Goal: Task Accomplishment & Management: Complete application form

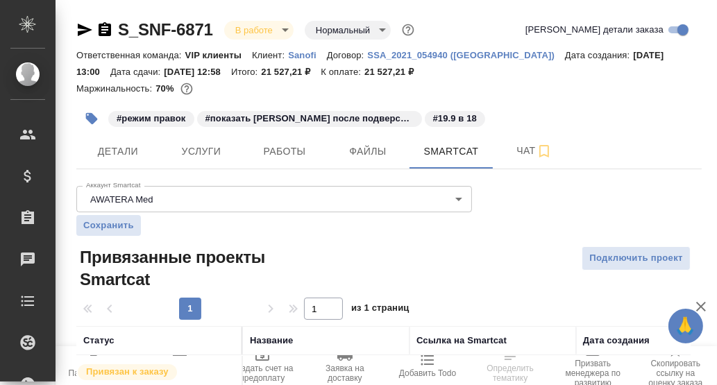
scroll to position [65, 0]
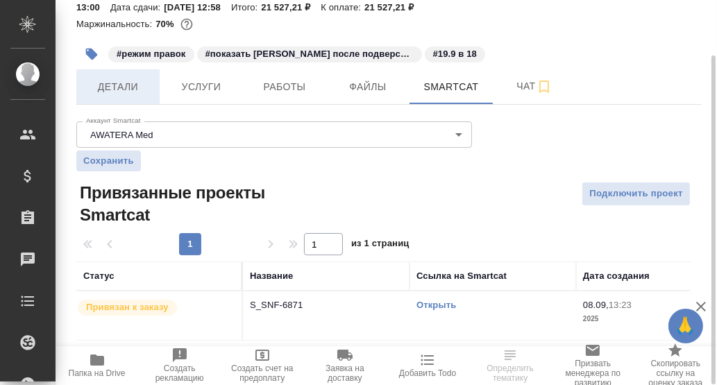
click at [103, 92] on span "Детали" at bounding box center [118, 86] width 67 height 17
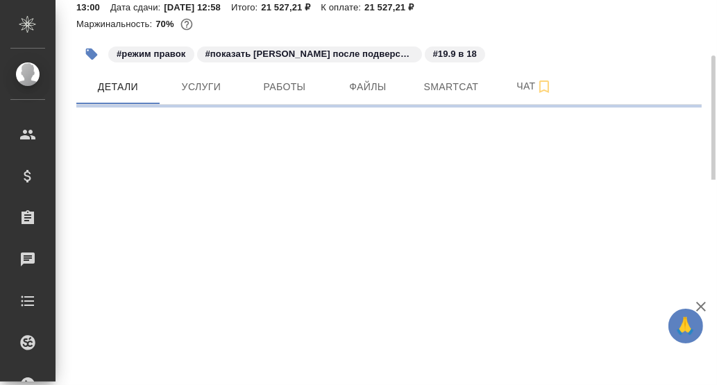
select select "RU"
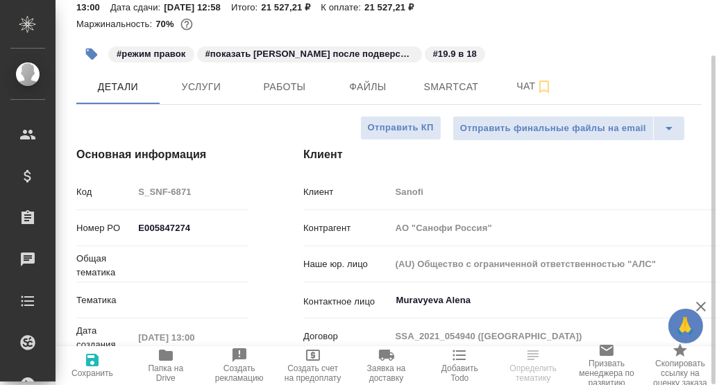
type input "VIP клиенты"
type textarea "x"
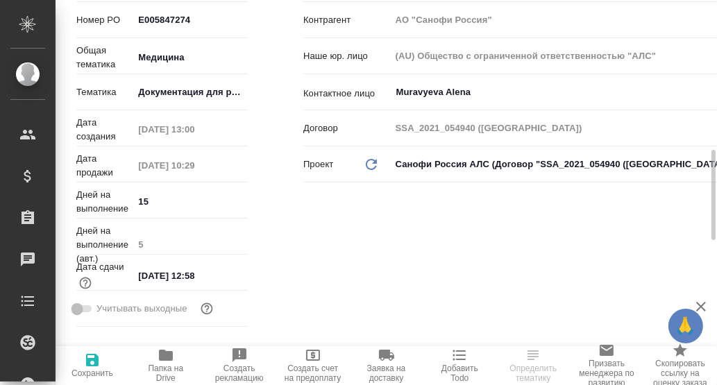
scroll to position [549, 0]
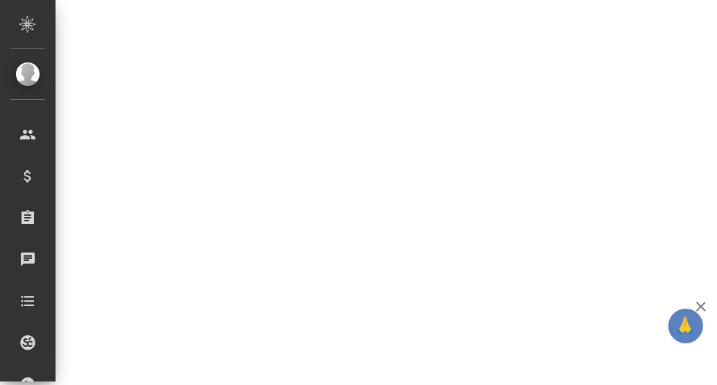
select select "RU"
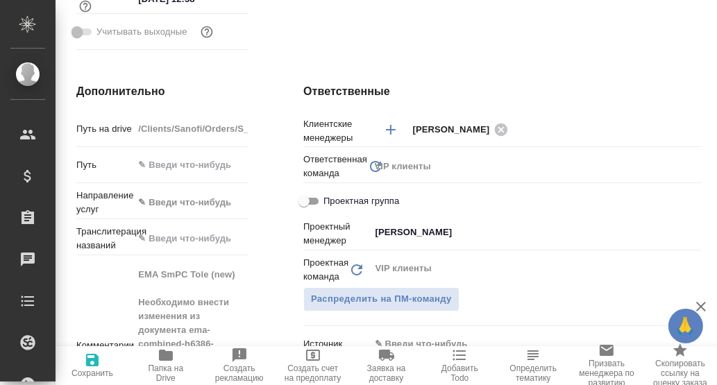
type textarea "x"
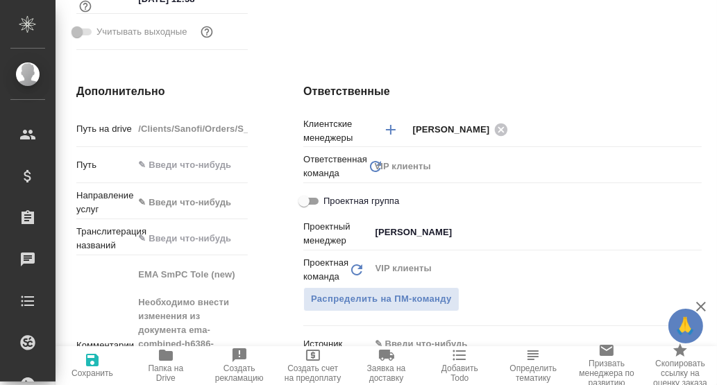
type textarea "x"
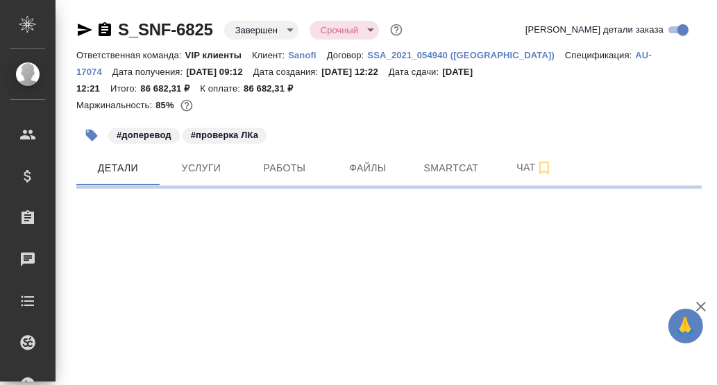
select select "RU"
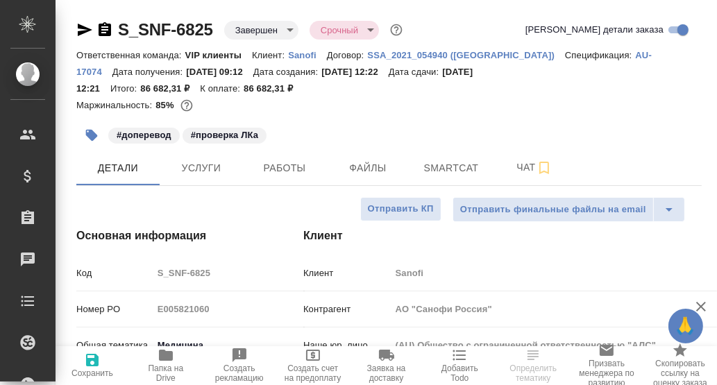
type textarea "x"
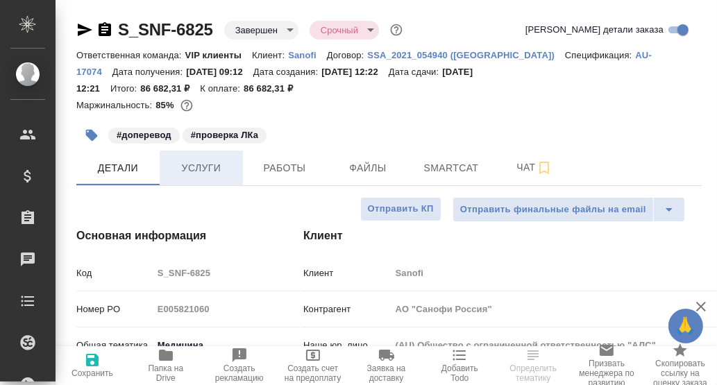
type textarea "x"
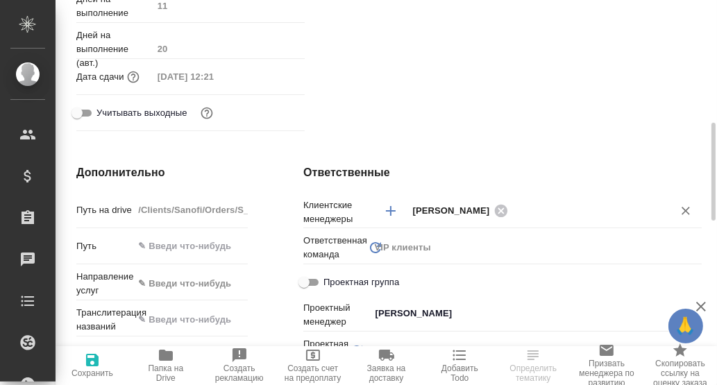
scroll to position [554, 0]
